Goal: Contribute content

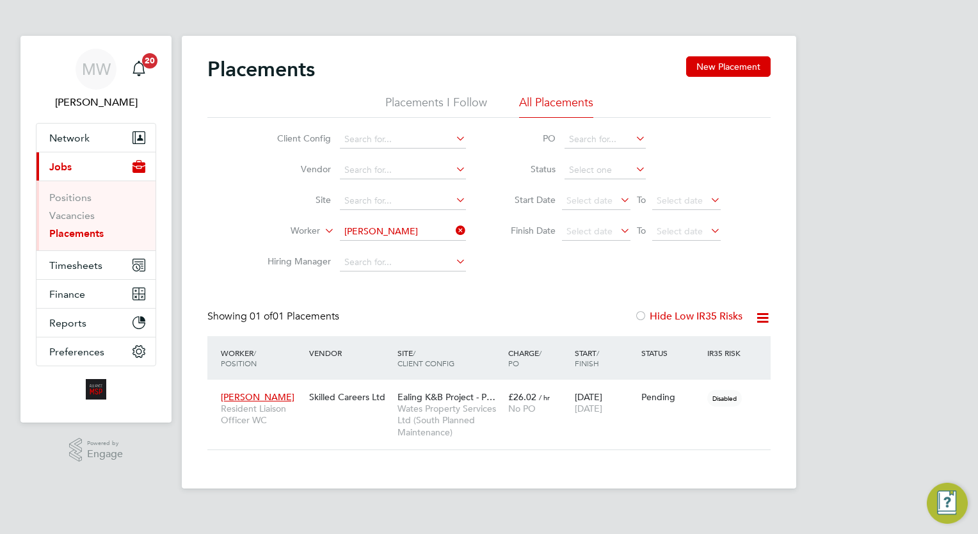
scroll to position [60, 111]
click at [453, 230] on icon at bounding box center [453, 231] width 0 height 18
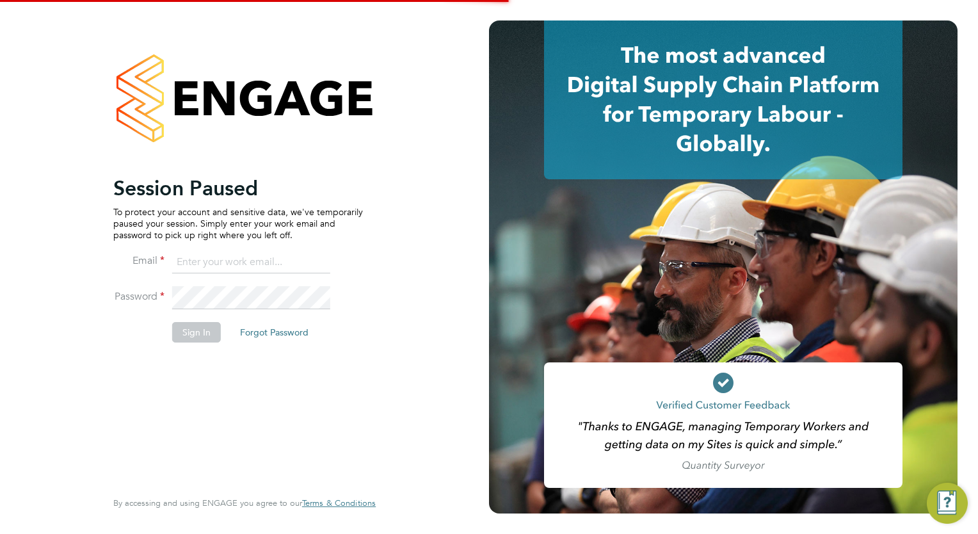
type input "megan.westlotorn@alliancemsp.co.uk"
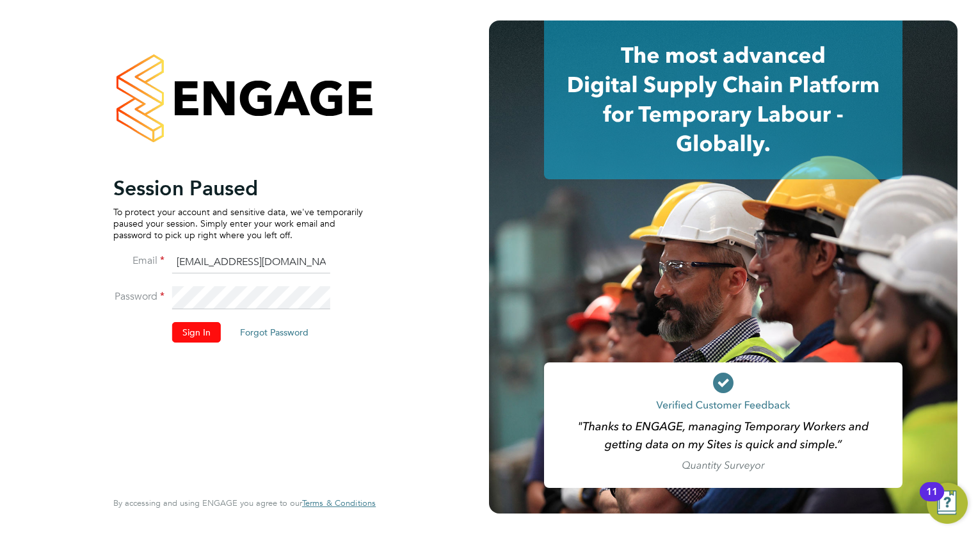
click at [195, 332] on button "Sign In" at bounding box center [196, 332] width 49 height 20
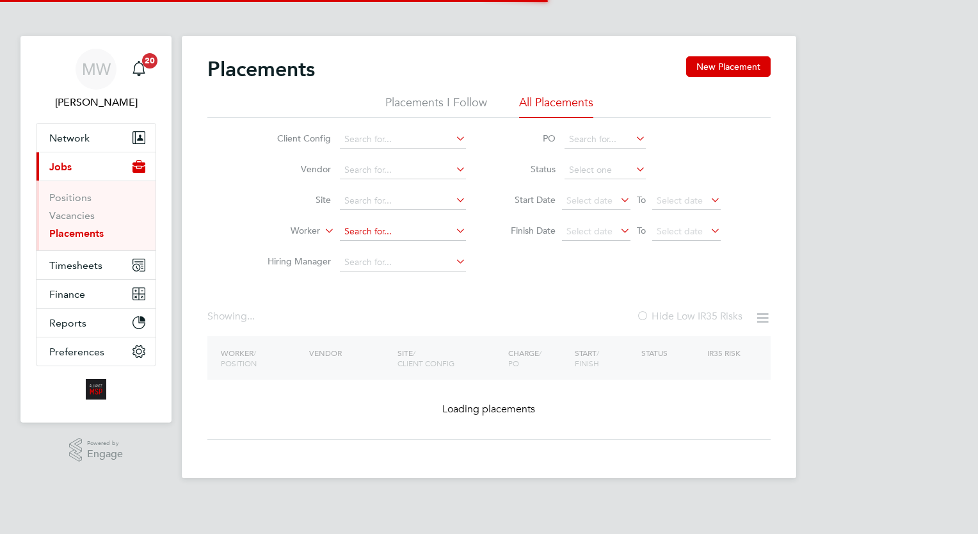
click at [371, 229] on input at bounding box center [403, 232] width 126 height 18
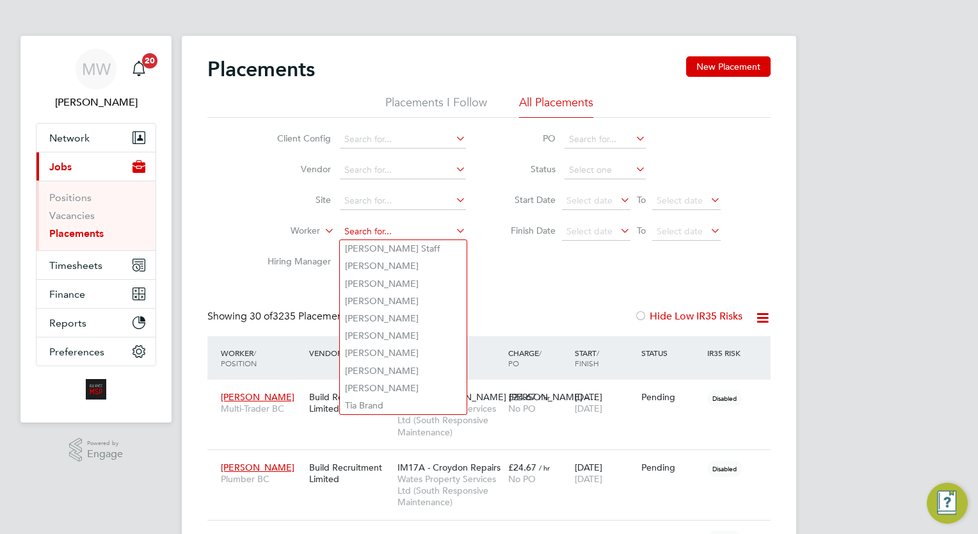
type input "r"
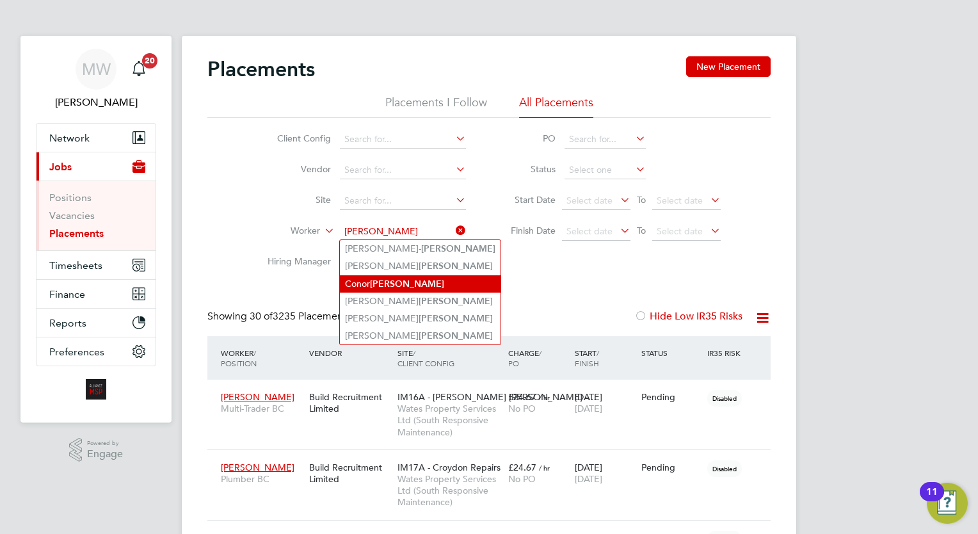
click at [399, 276] on li "[PERSON_NAME]" at bounding box center [420, 283] width 161 height 17
type input "[PERSON_NAME]"
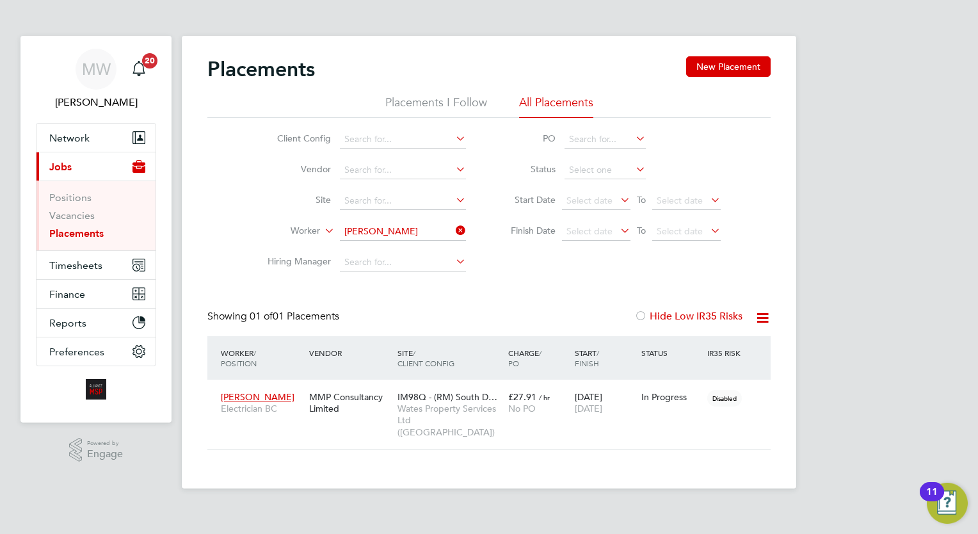
click at [463, 238] on input "[PERSON_NAME]" at bounding box center [403, 232] width 126 height 18
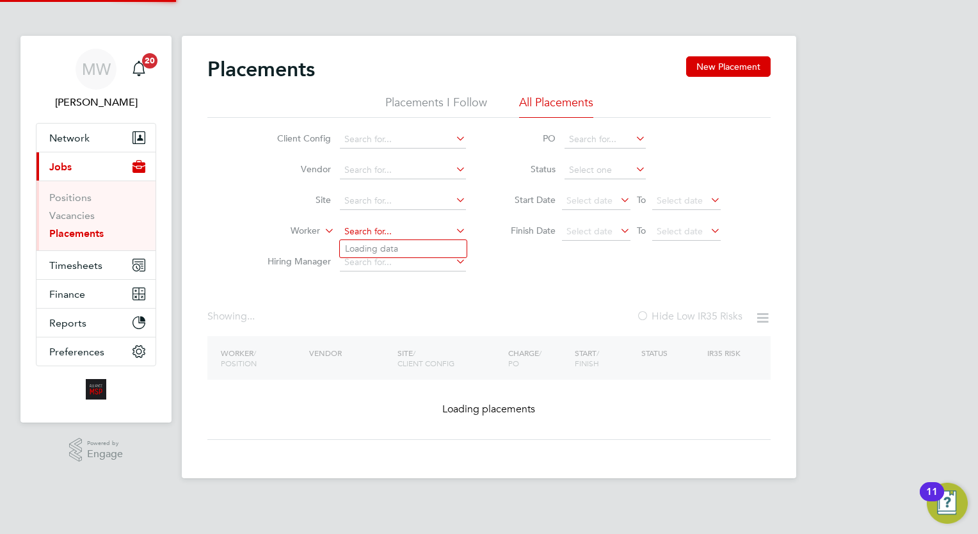
click at [396, 227] on input at bounding box center [403, 232] width 126 height 18
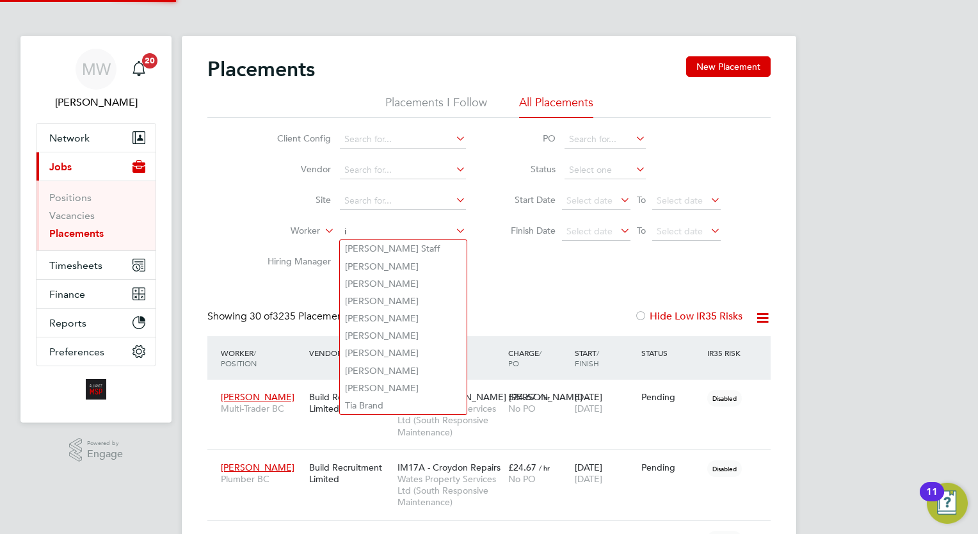
scroll to position [36, 89]
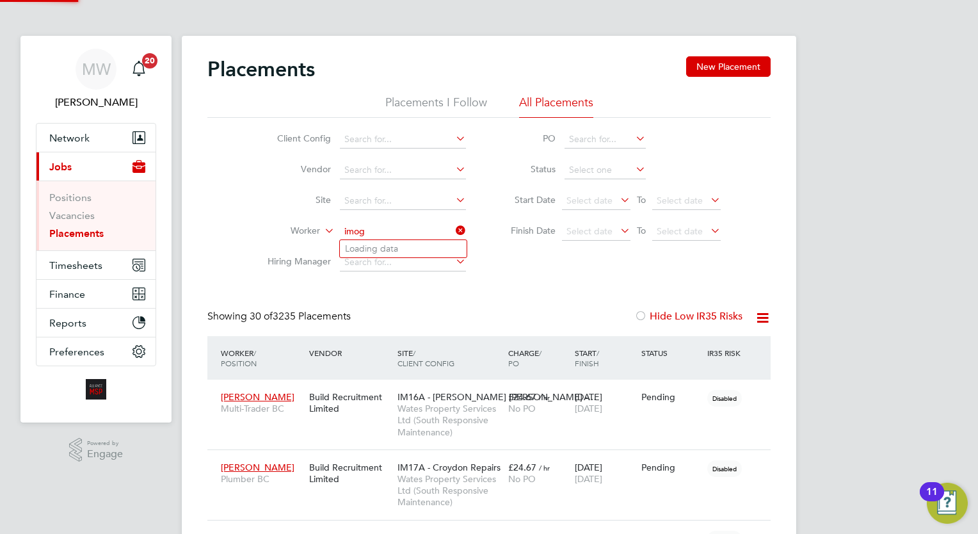
type input "imoge"
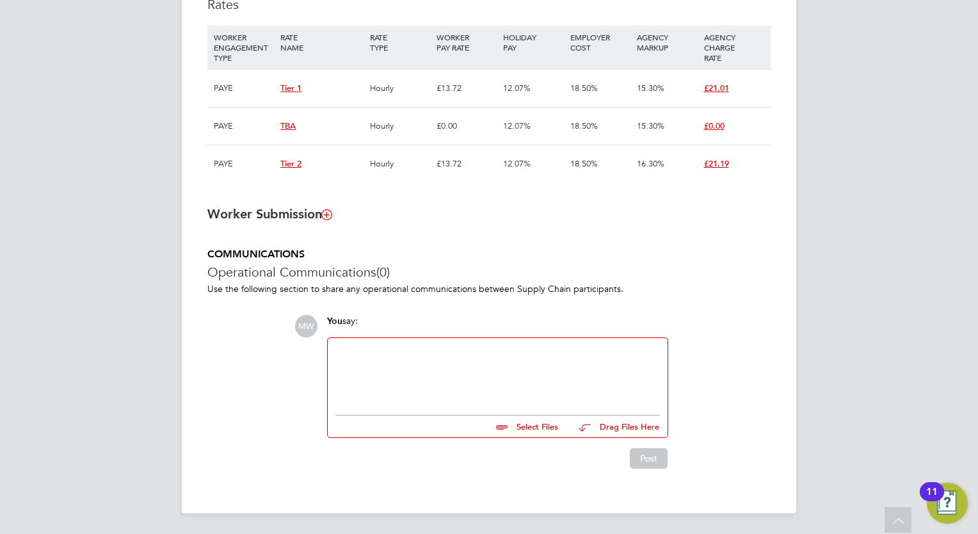
click at [482, 371] on div at bounding box center [497, 373] width 325 height 55
click at [515, 423] on input "file" at bounding box center [564, 424] width 192 height 18
click at [507, 385] on div "Compliance" at bounding box center [497, 373] width 325 height 55
click at [540, 424] on input "file" at bounding box center [564, 424] width 192 height 18
type input "C:\fakepath\Fw_ Imogen Edwards COC.zip"
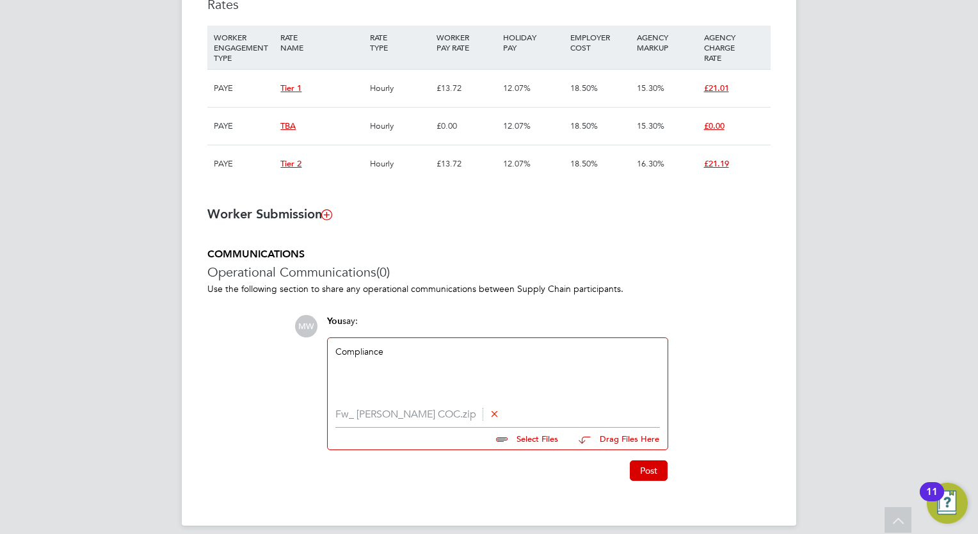
click at [542, 432] on input "file" at bounding box center [564, 437] width 192 height 18
click at [643, 474] on button "Post" at bounding box center [649, 470] width 38 height 20
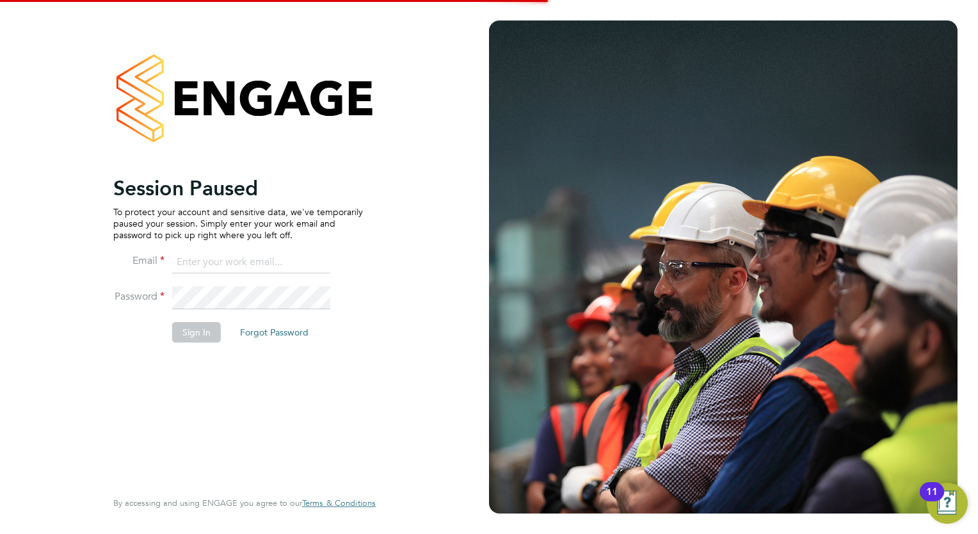
type input "megan.westlotorn@alliancemsp.co.uk"
